Goal: Check status: Check status

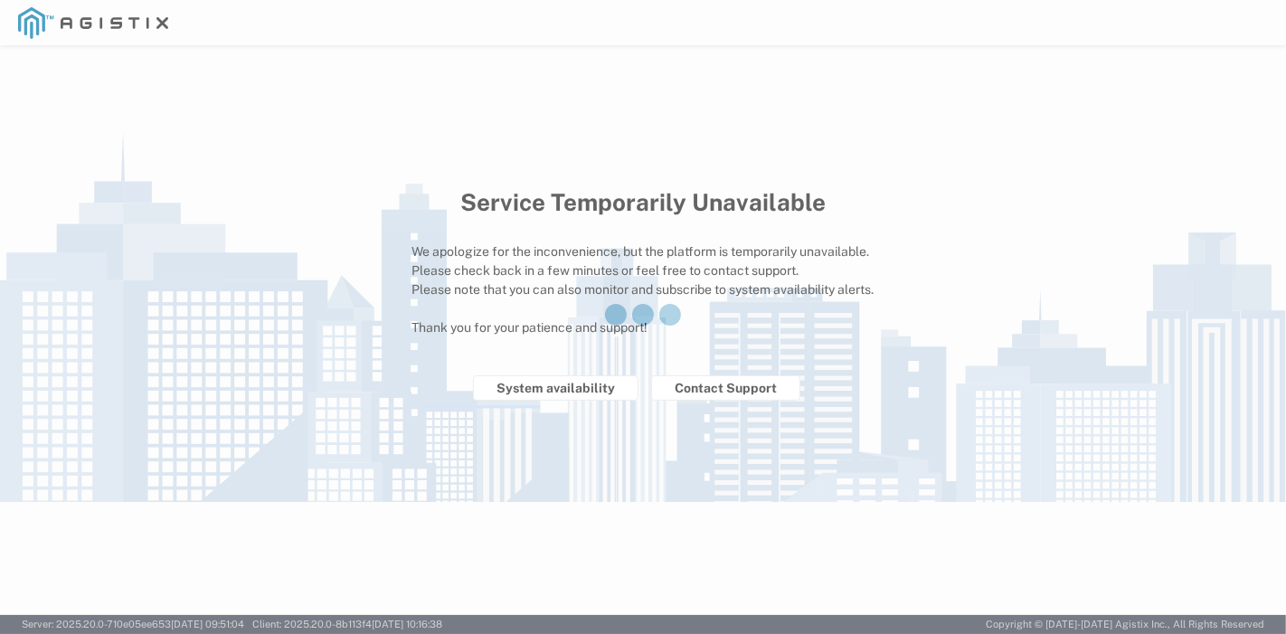
click at [590, 393] on div at bounding box center [643, 317] width 1286 height 634
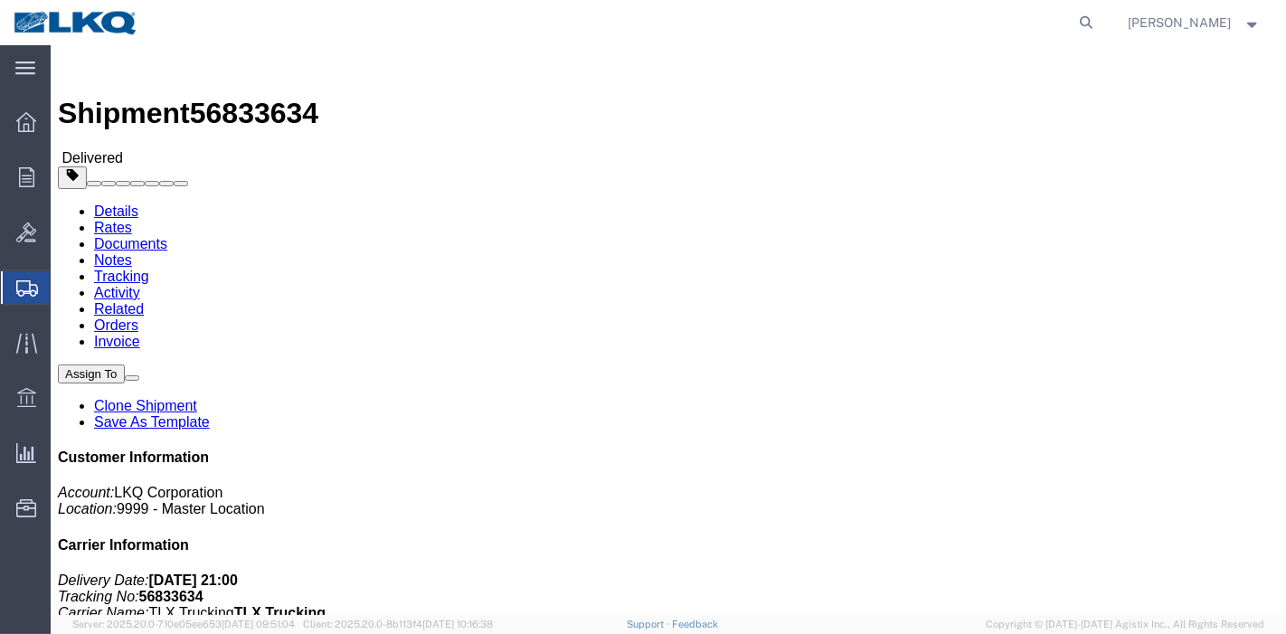
click at [1134, 17] on button "[PERSON_NAME]" at bounding box center [1195, 23] width 134 height 22
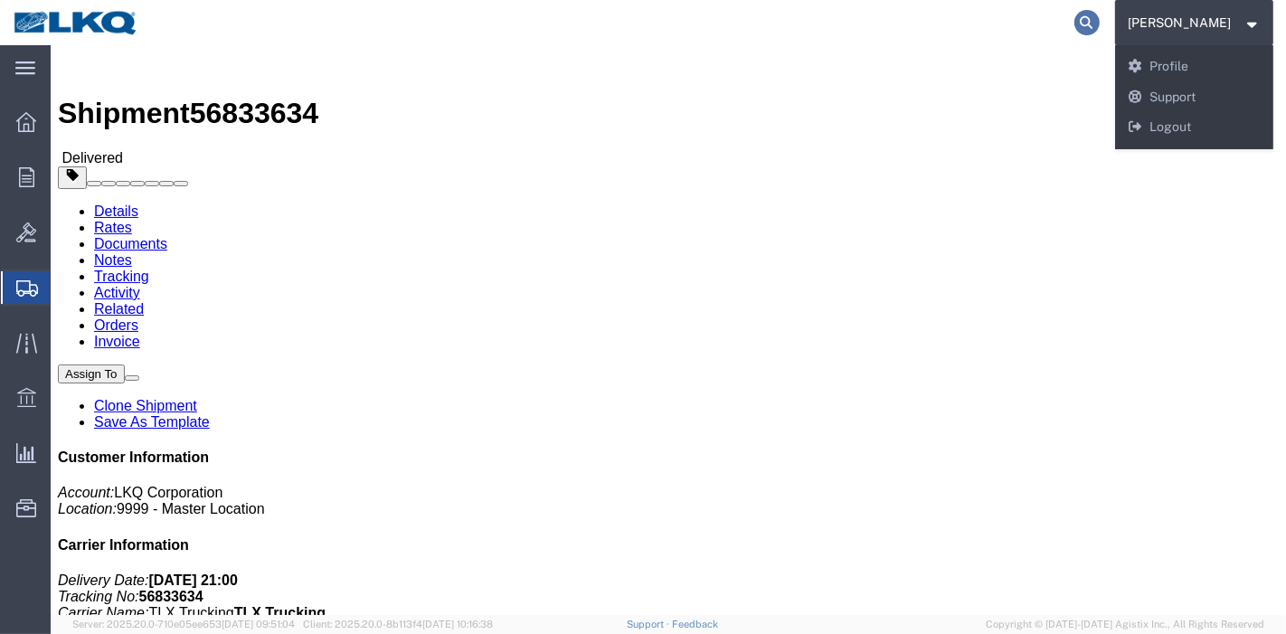
click at [1100, 17] on icon at bounding box center [1086, 22] width 25 height 25
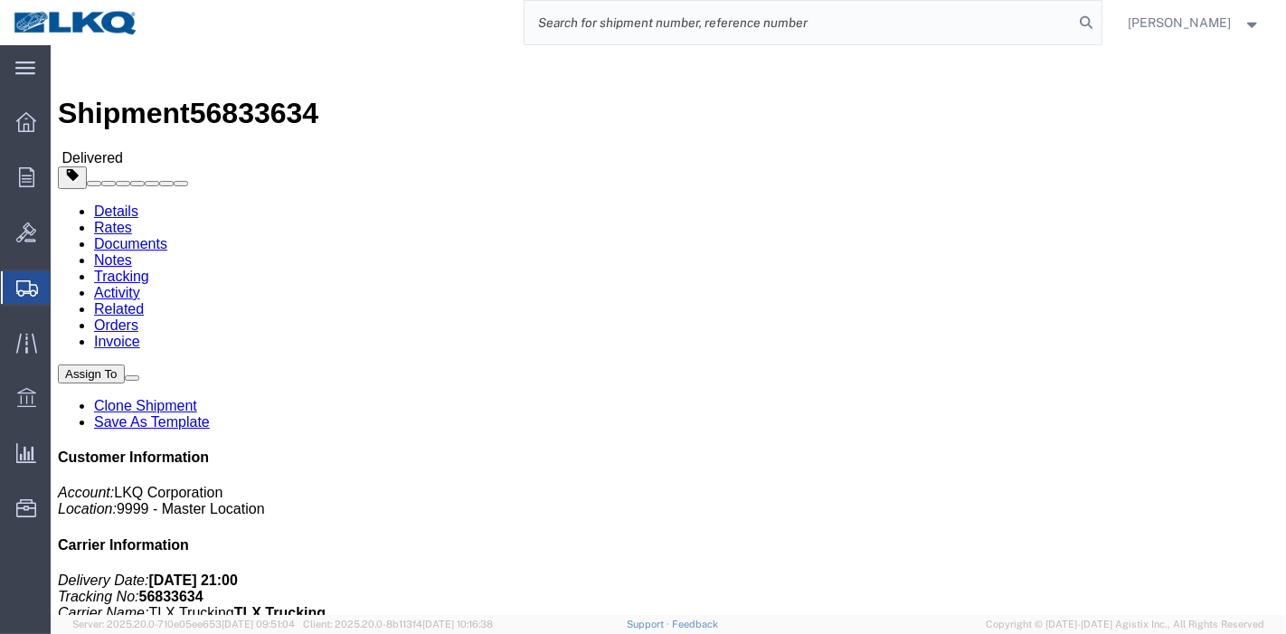
drag, startPoint x: 904, startPoint y: 18, endPoint x: 866, endPoint y: 26, distance: 38.8
click at [904, 18] on input "search" at bounding box center [799, 22] width 550 height 43
paste input "55616735"
type input "55616735"
click at [1096, 19] on icon at bounding box center [1086, 22] width 25 height 25
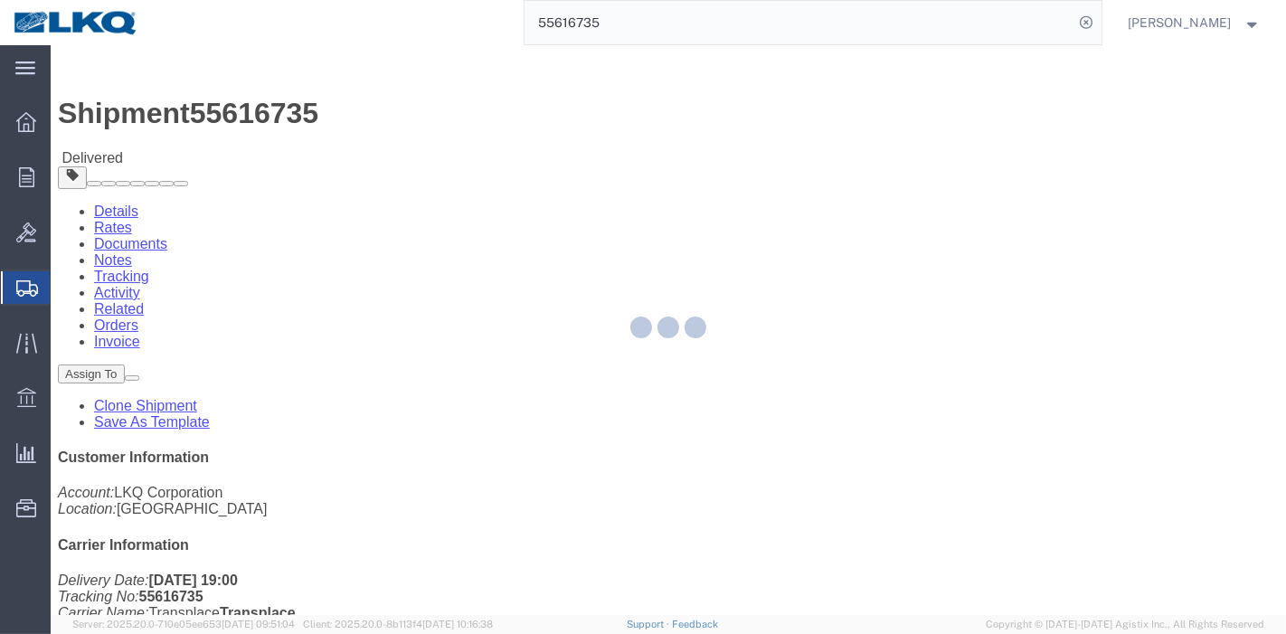
drag, startPoint x: 135, startPoint y: 76, endPoint x: 185, endPoint y: 121, distance: 67.9
click at [185, 121] on div at bounding box center [668, 330] width 1235 height 570
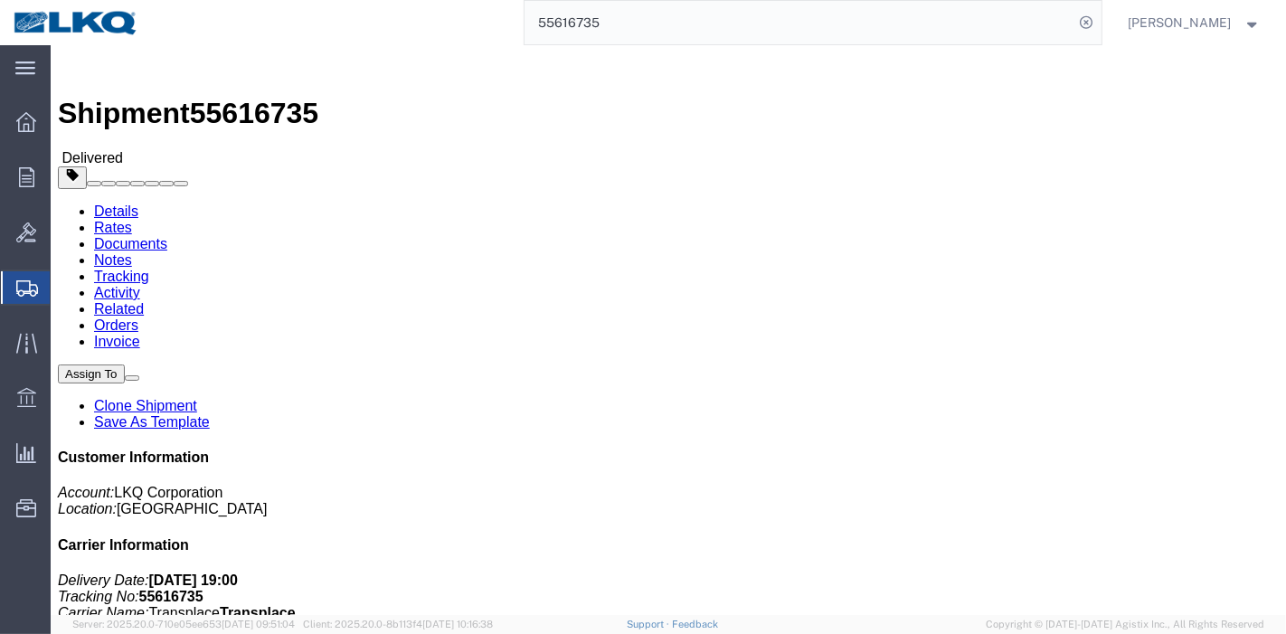
click link "Rates"
